Goal: Check status

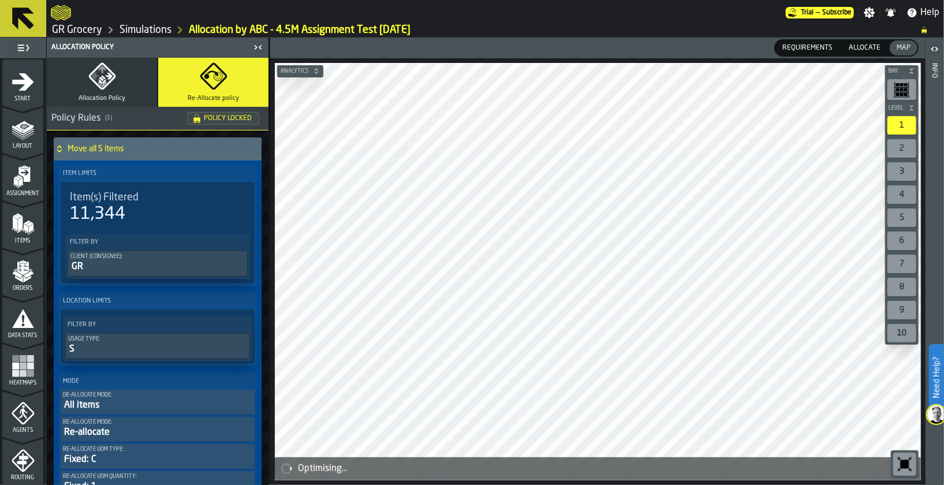
scroll to position [77, 0]
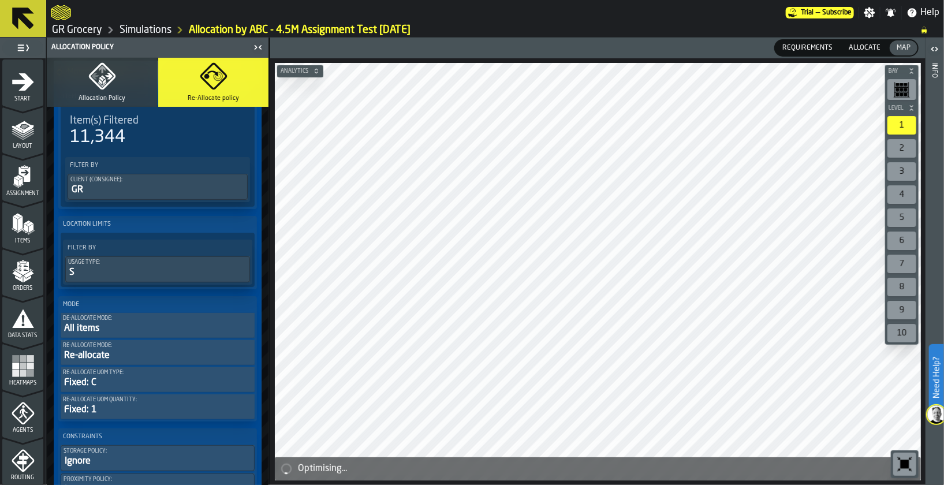
click at [138, 26] on link "Simulations" at bounding box center [146, 30] width 52 height 13
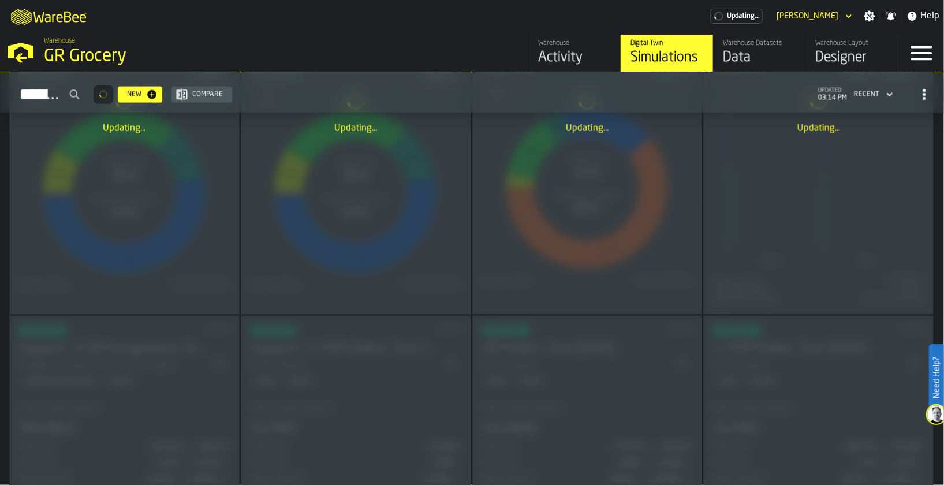
scroll to position [207, 0]
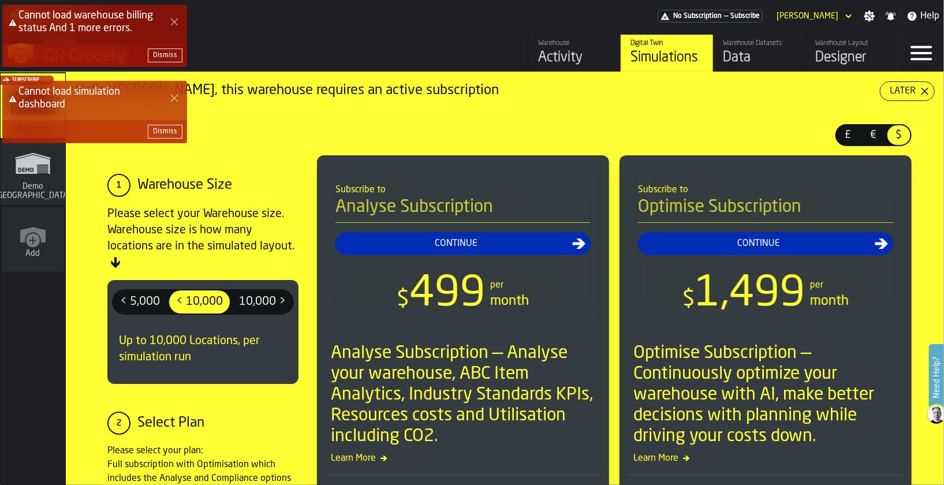
scroll to position [662, 0]
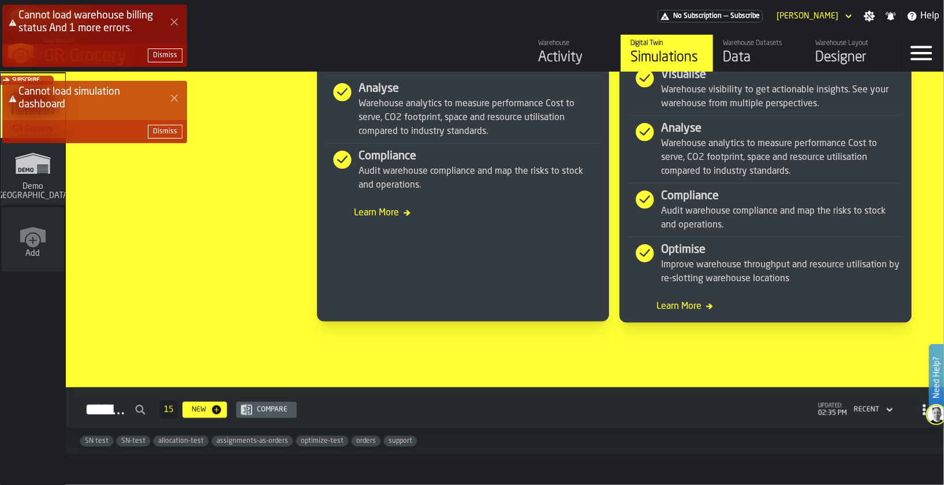
click at [658, 54] on div "Cannot load warehouse billing status And 1 more errors. Dismiss Cannot load sim…" at bounding box center [474, 78] width 944 height 152
click at [659, 53] on div "Cannot load warehouse billing status And 1 more errors. Dismiss Cannot load sim…" at bounding box center [474, 78] width 944 height 152
click at [751, 57] on div "Cannot load warehouse billing status And 1 more errors. Dismiss Cannot load sim…" at bounding box center [474, 78] width 944 height 152
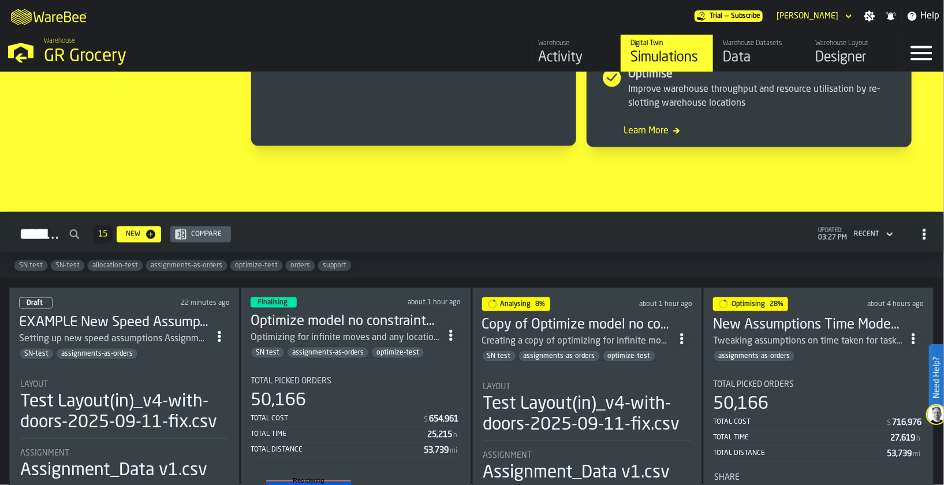
scroll to position [757, 0]
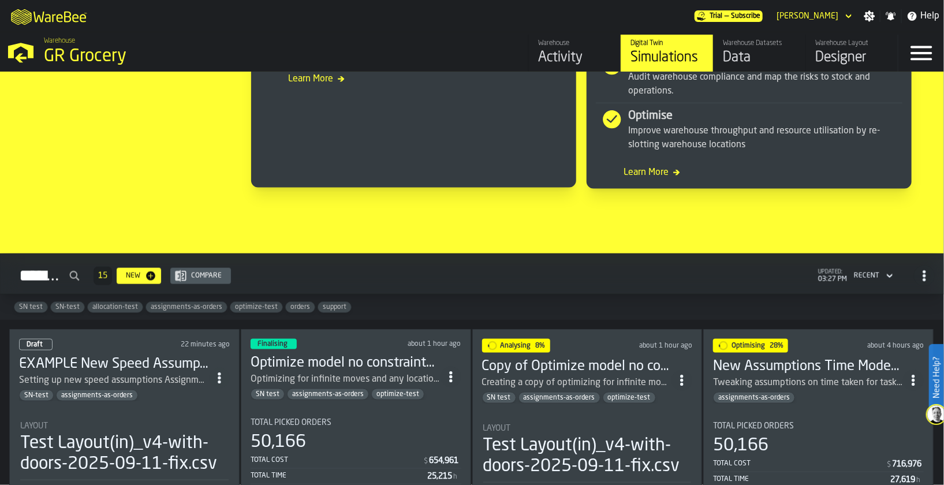
click at [281, 341] on span "Finalising" at bounding box center [273, 344] width 30 height 7
